Goal: Task Accomplishment & Management: Use online tool/utility

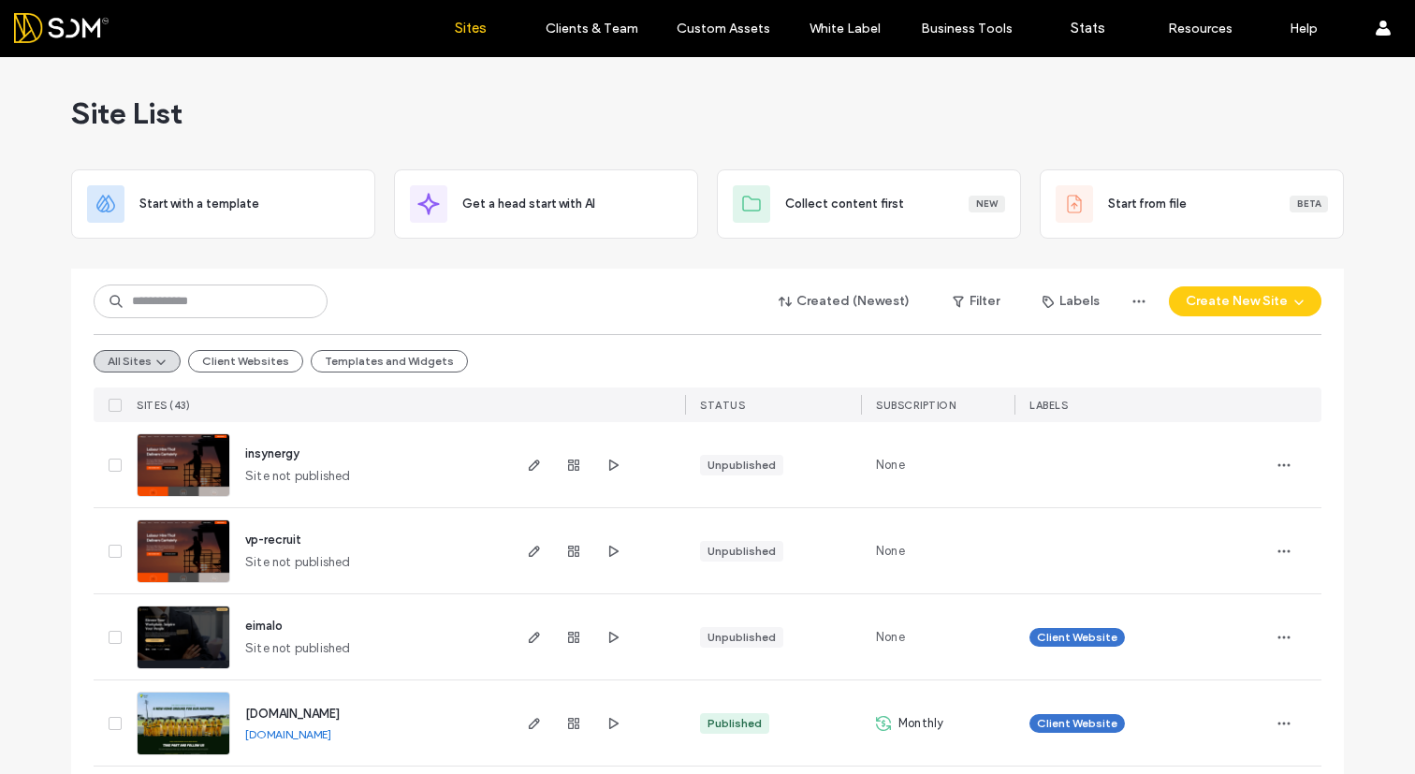
click at [249, 461] on div "insynergy" at bounding box center [272, 454] width 54 height 19
click at [606, 466] on icon "button" at bounding box center [613, 465] width 15 height 15
click at [541, 453] on div at bounding box center [573, 464] width 101 height 85
click at [537, 459] on span "button" at bounding box center [534, 465] width 22 height 22
click at [611, 549] on icon "button" at bounding box center [613, 551] width 15 height 15
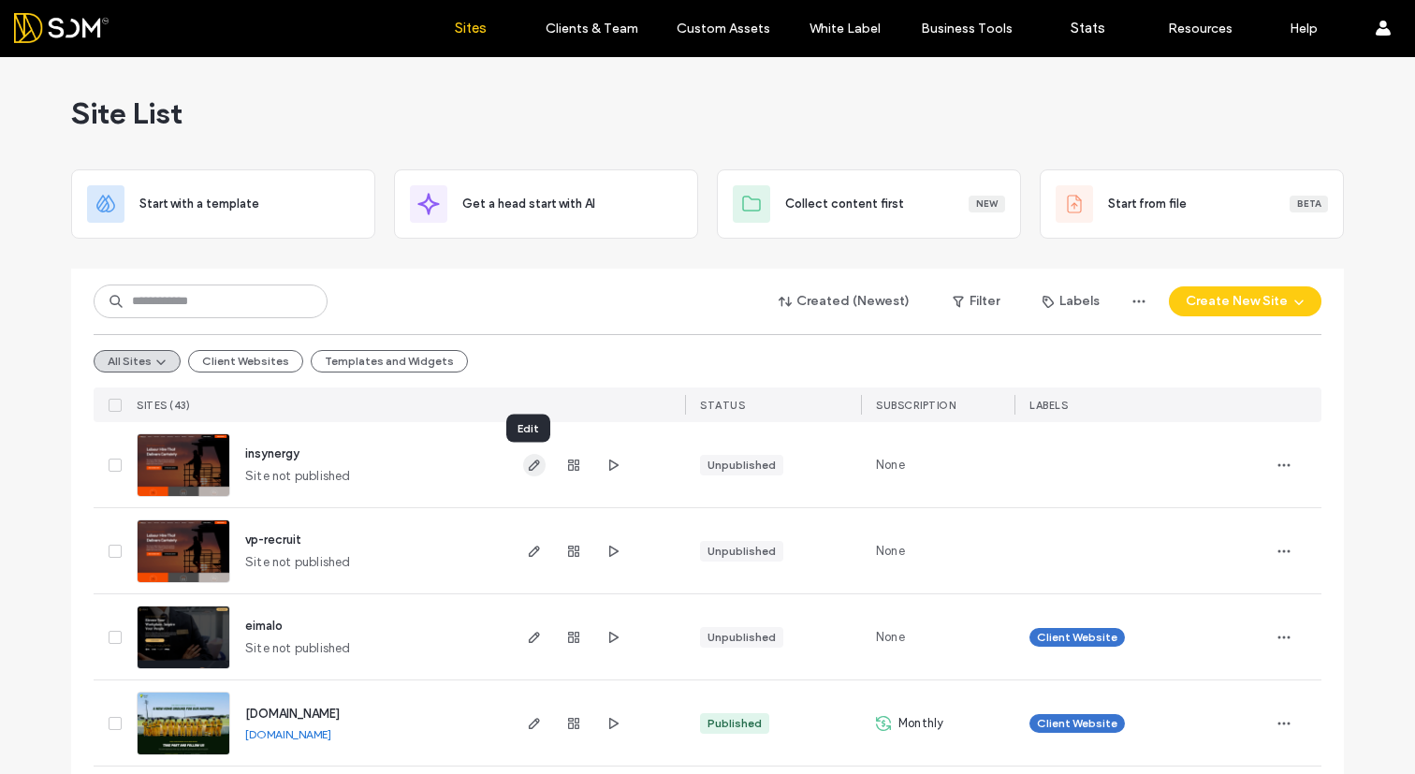
click at [527, 458] on icon "button" at bounding box center [534, 465] width 15 height 15
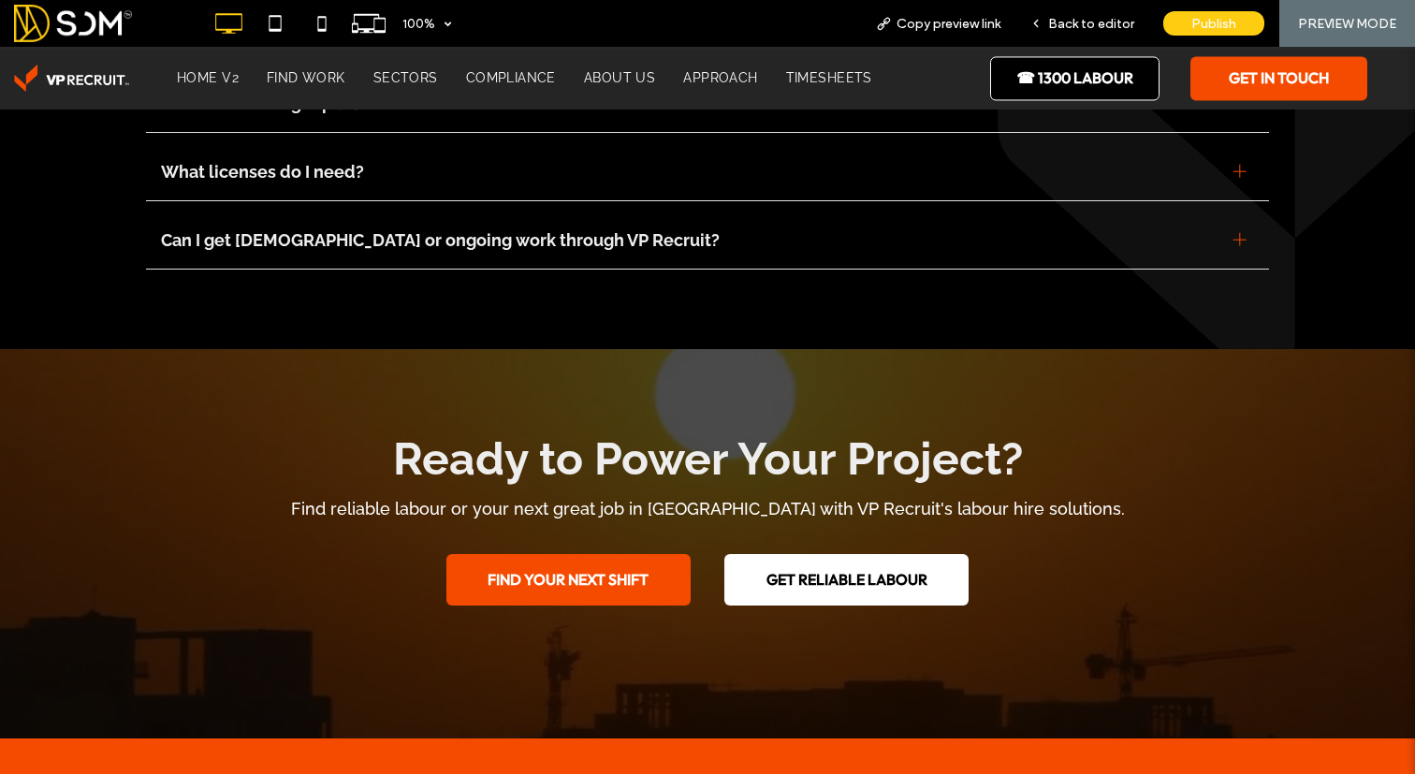
scroll to position [6982, 0]
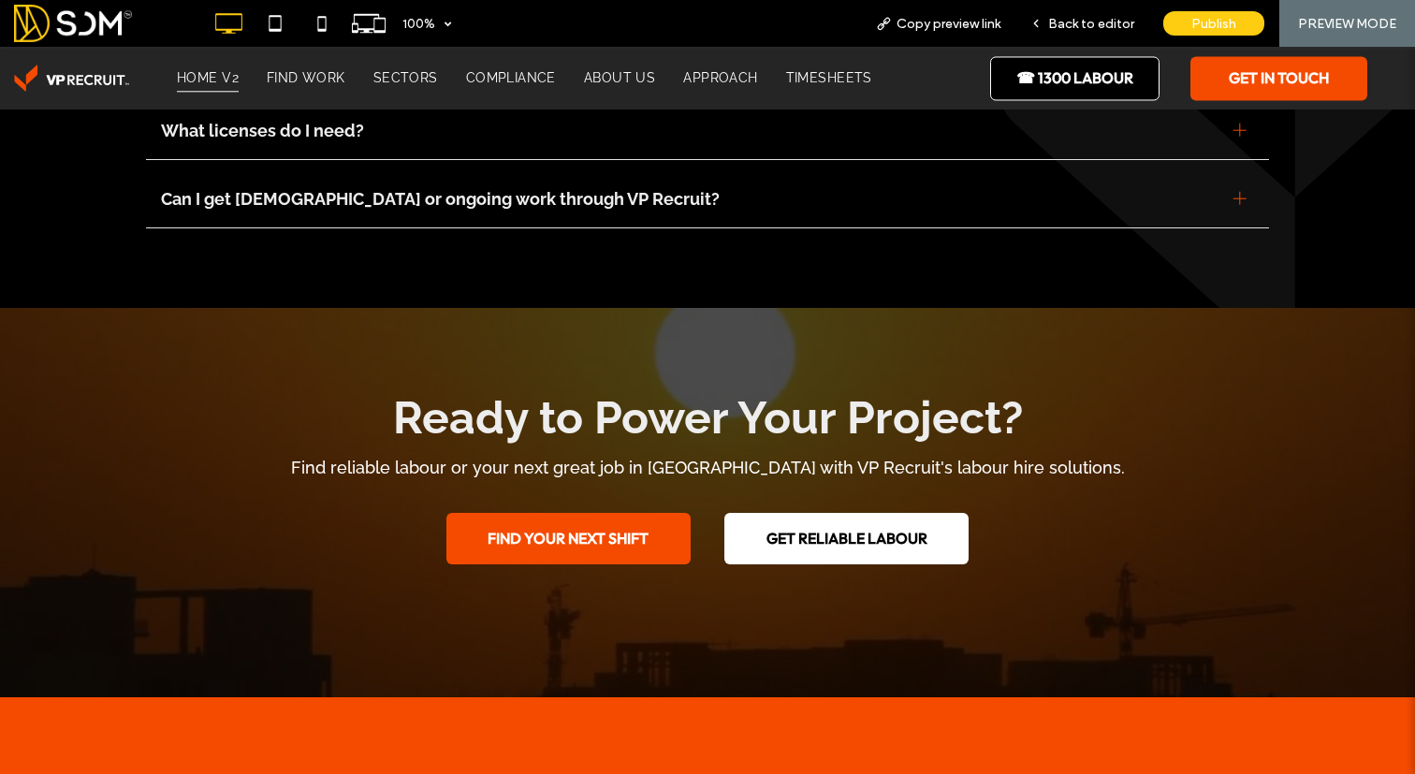
click at [214, 80] on span "HOME V2" at bounding box center [208, 79] width 62 height 28
click at [675, 335] on div at bounding box center [707, 387] width 1415 height 774
click at [1082, 17] on span "Back to editor" at bounding box center [1091, 24] width 86 height 16
